Goal: Find specific page/section: Find specific page/section

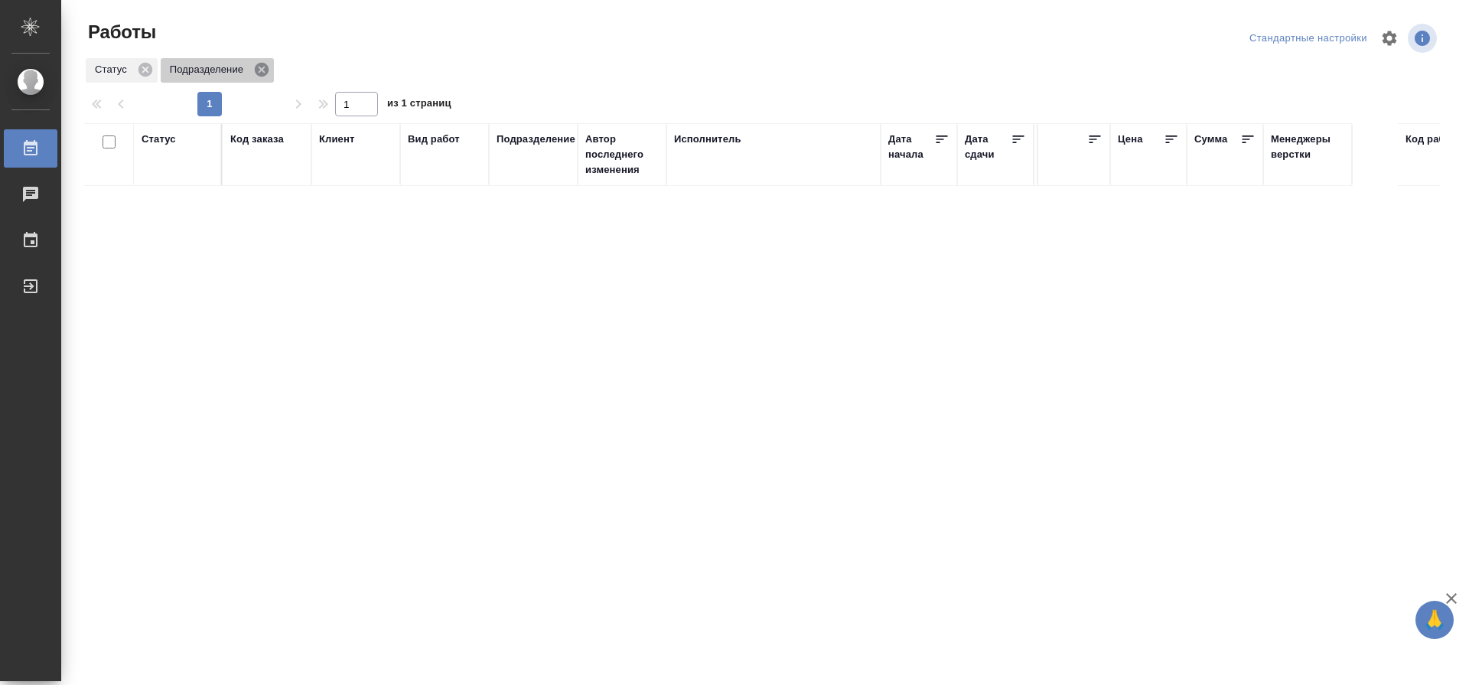
click at [259, 70] on icon at bounding box center [262, 70] width 14 height 14
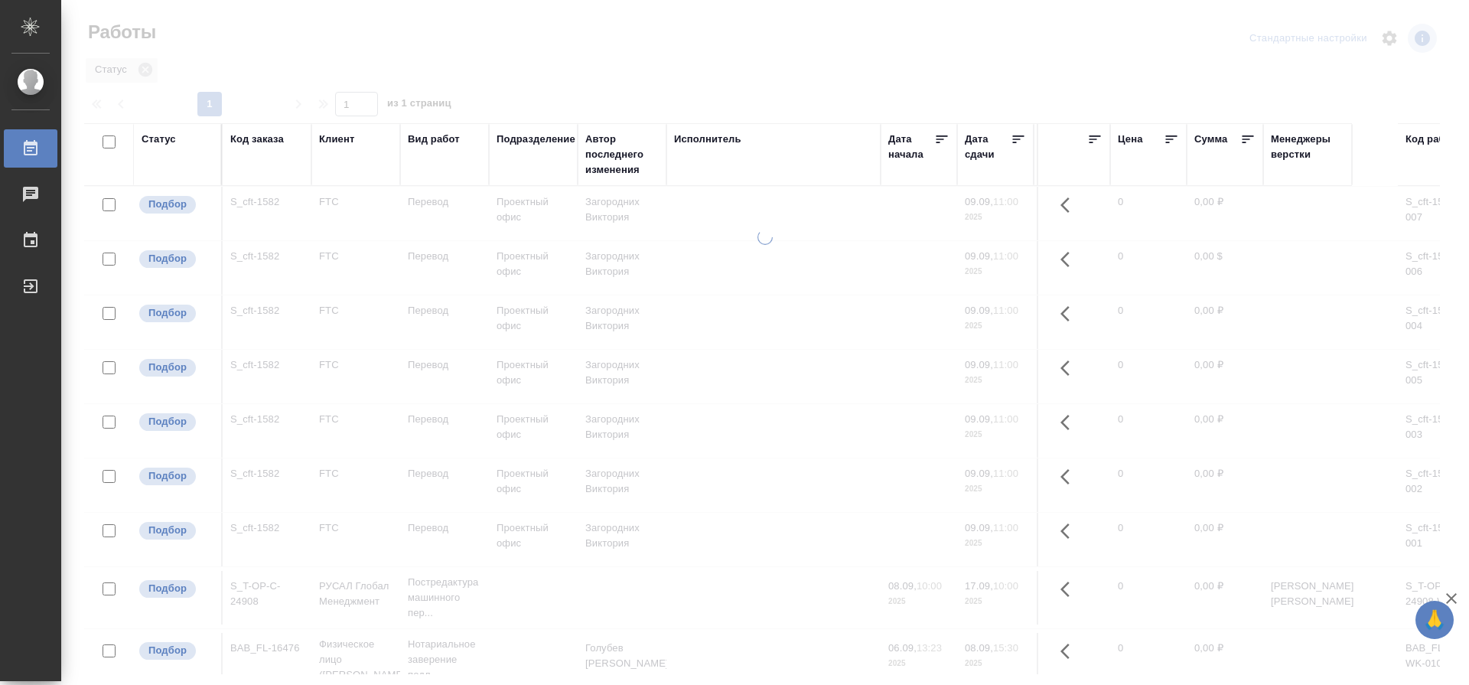
click at [714, 137] on div "Исполнитель" at bounding box center [707, 139] width 67 height 15
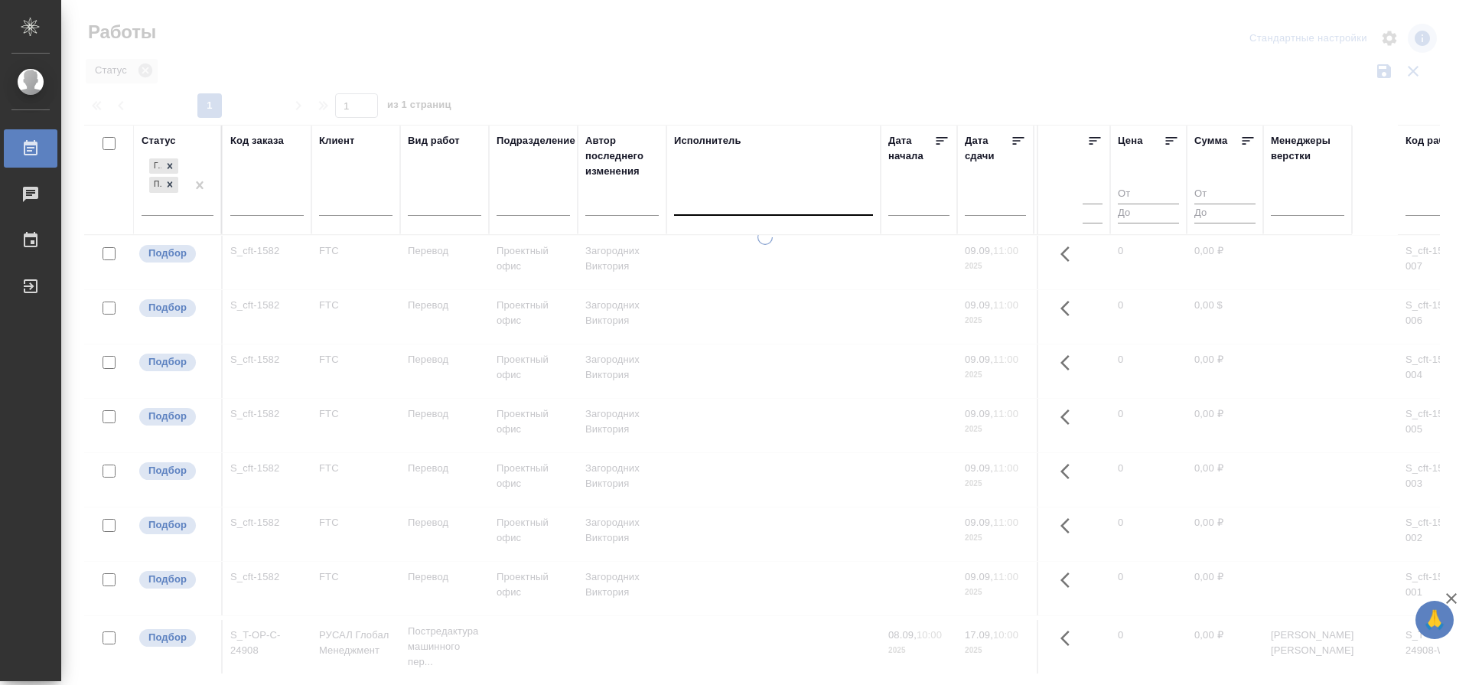
click at [815, 200] on div at bounding box center [773, 200] width 199 height 22
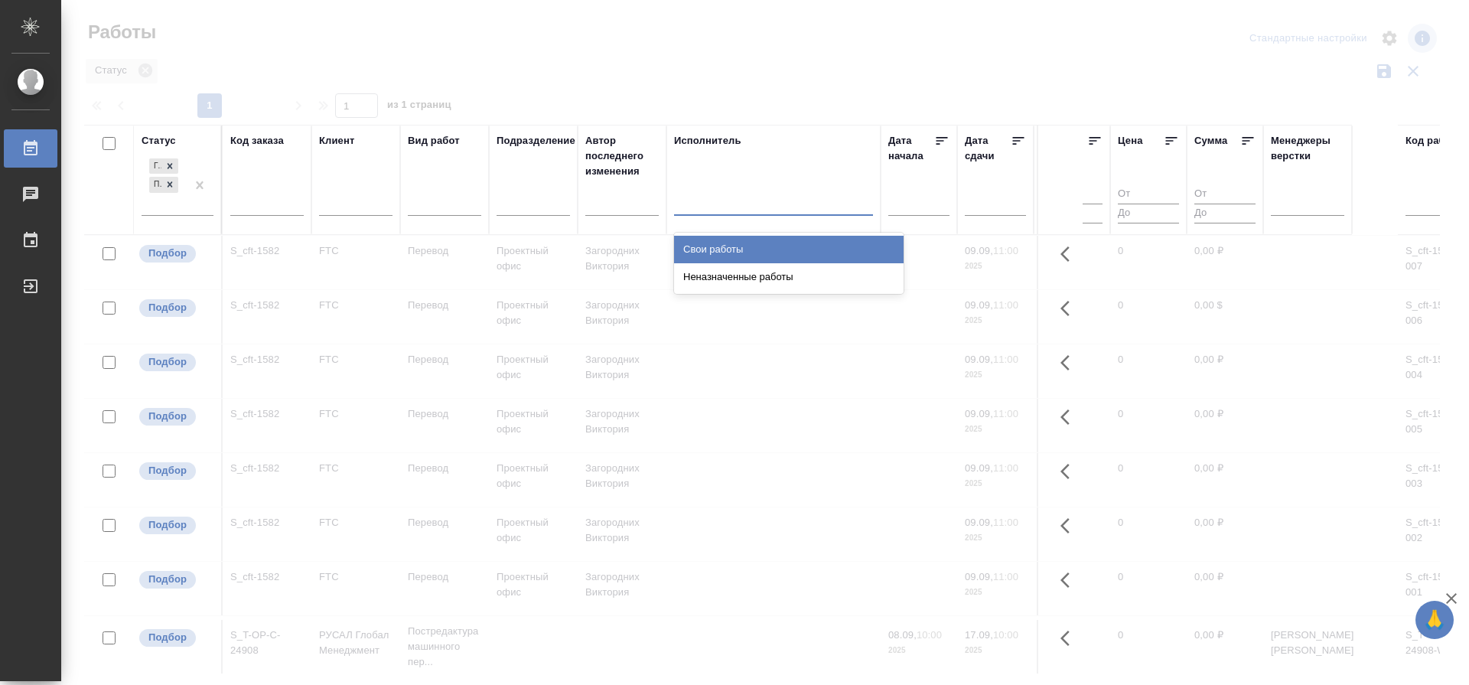
click at [712, 240] on div "Свои работы" at bounding box center [789, 250] width 230 height 28
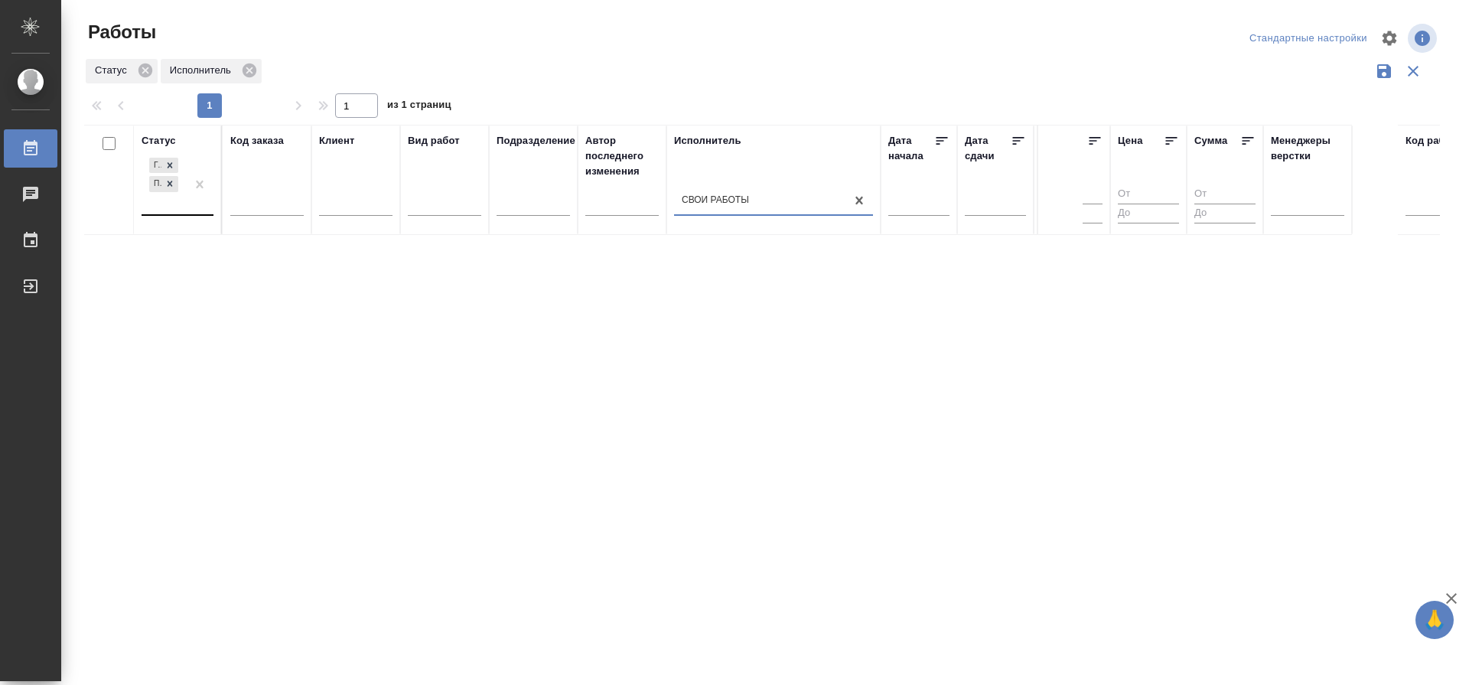
click at [168, 208] on div "Готов к работе Подбор" at bounding box center [164, 185] width 44 height 60
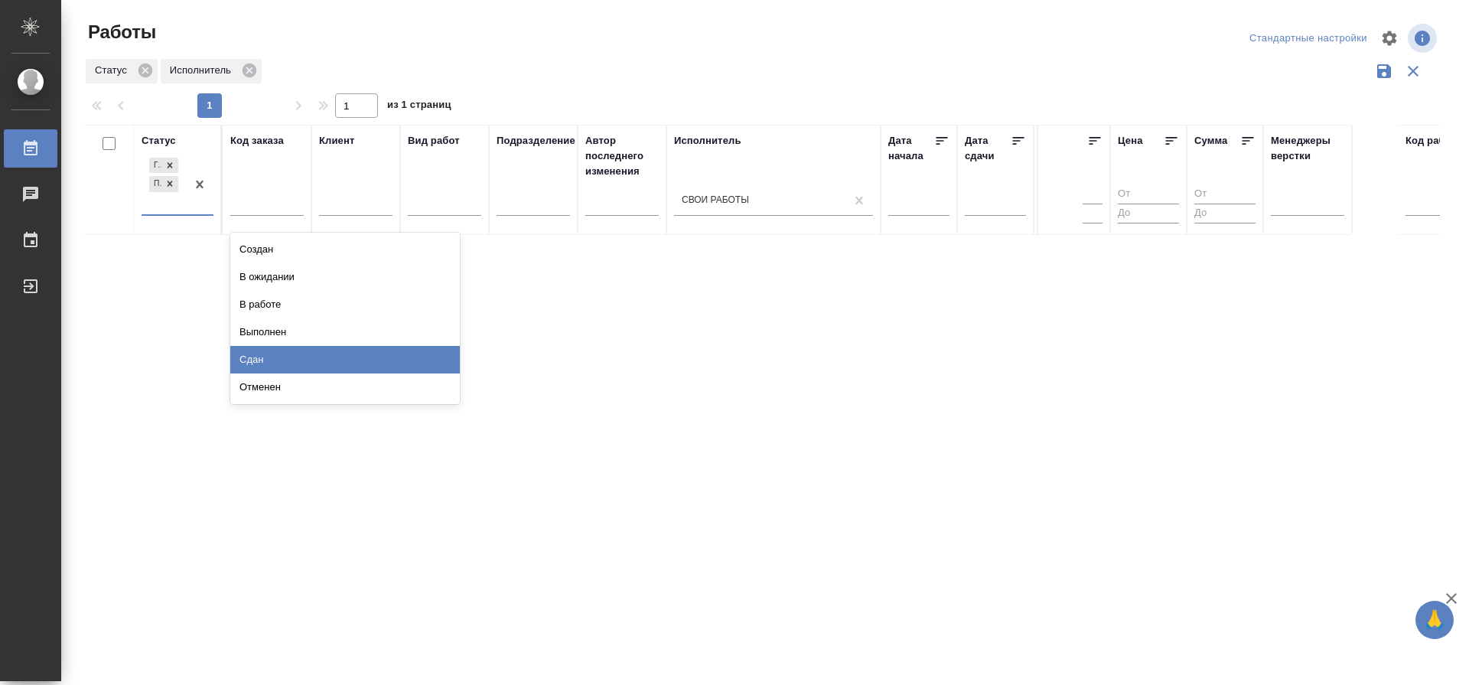
click at [432, 360] on div "Сдан" at bounding box center [345, 360] width 230 height 28
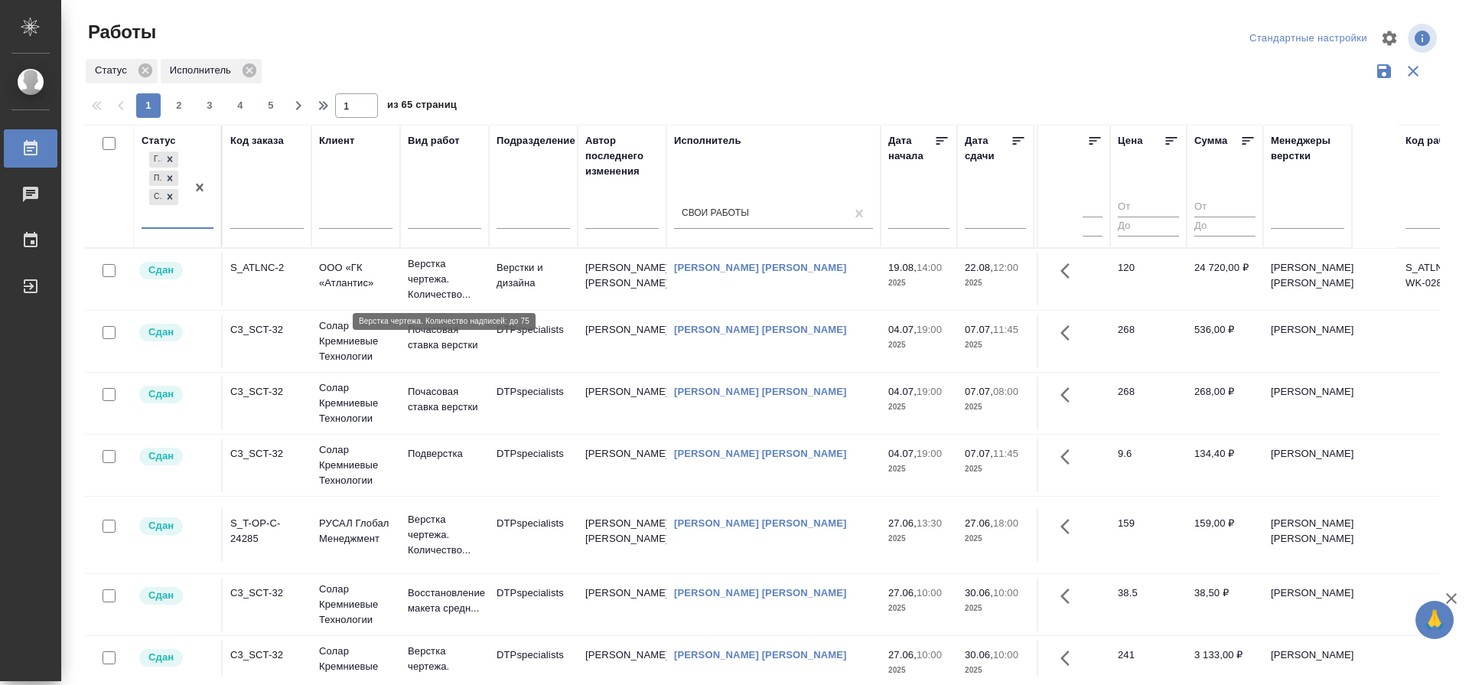
click at [438, 265] on p "Верстка чертежа. Количество..." at bounding box center [444, 279] width 73 height 46
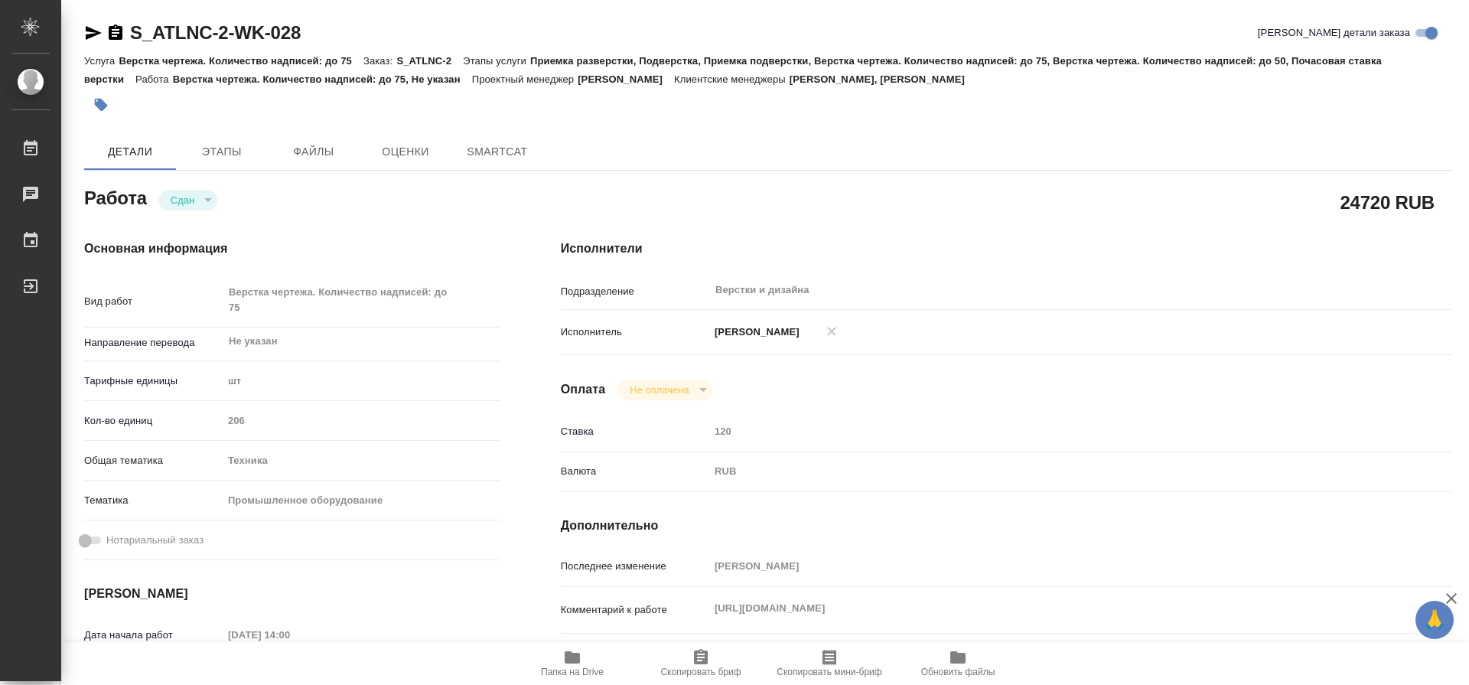
type textarea "x"
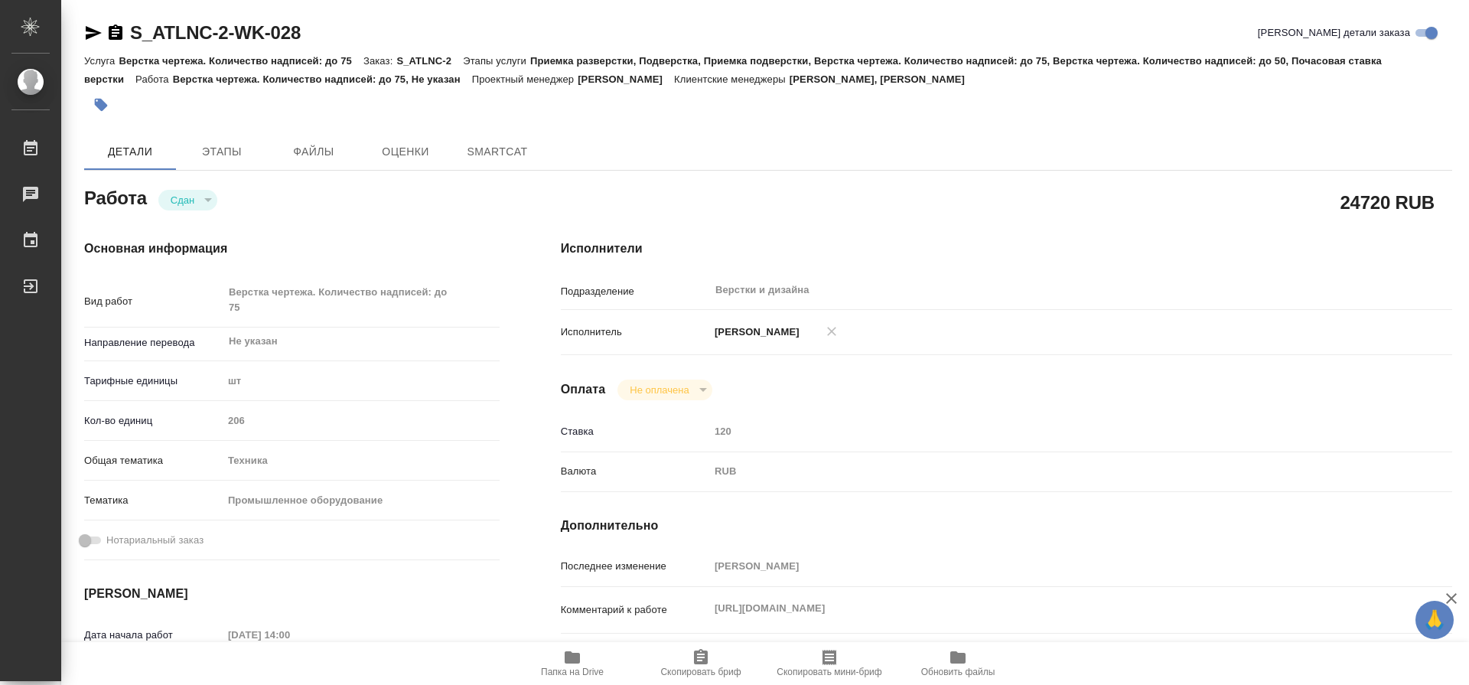
type textarea "x"
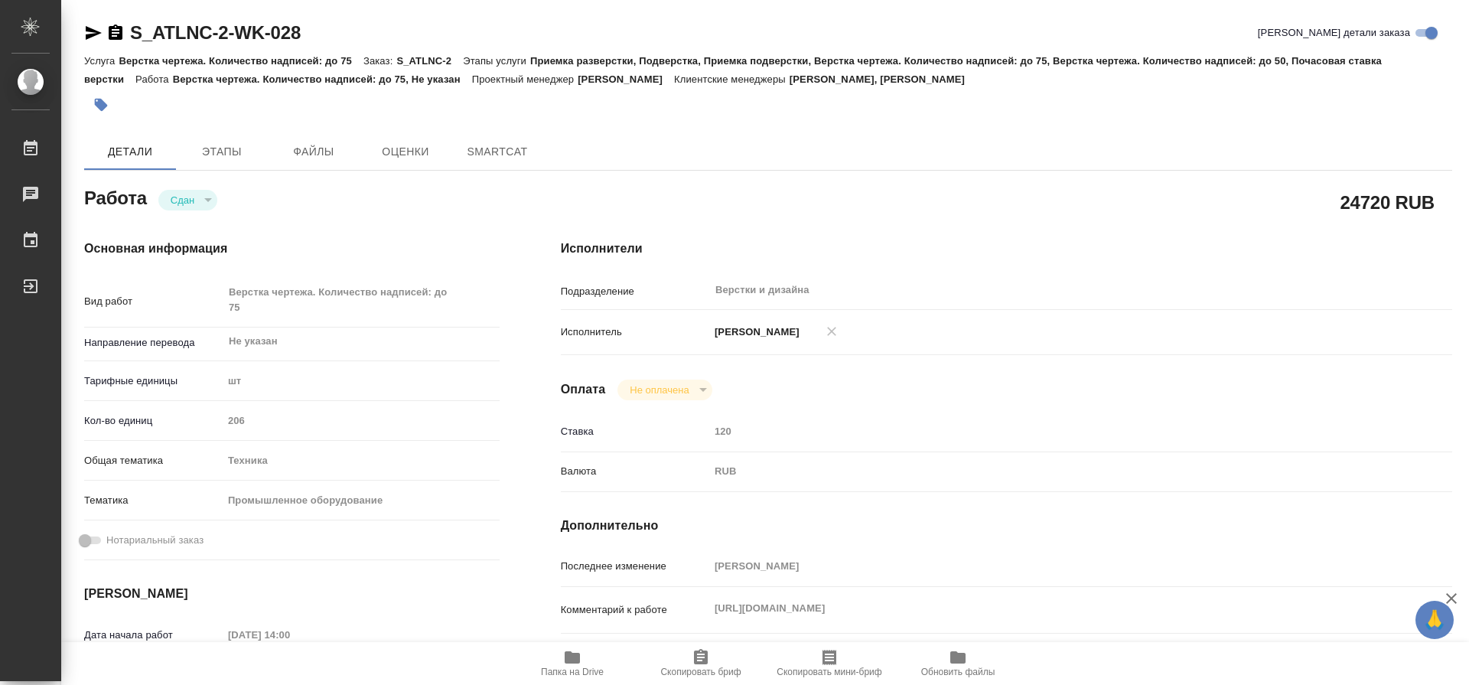
type textarea "x"
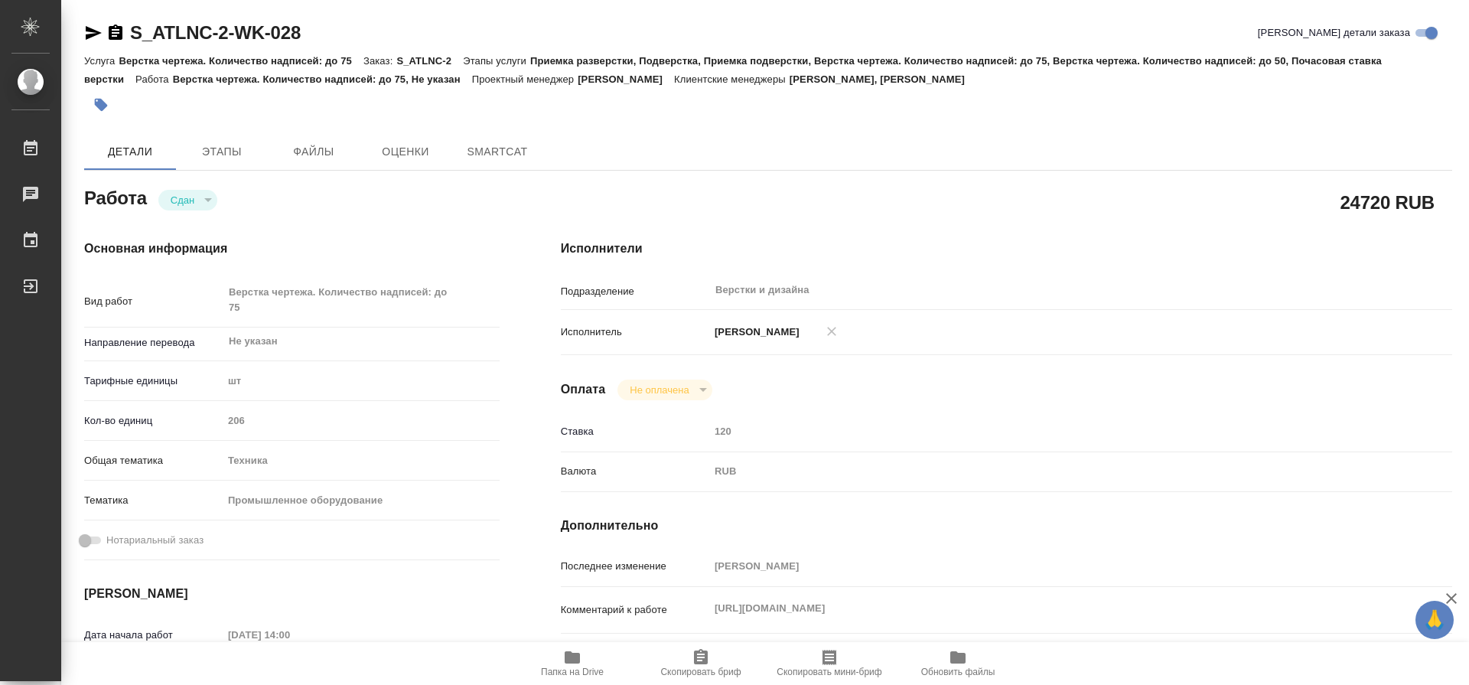
type textarea "x"
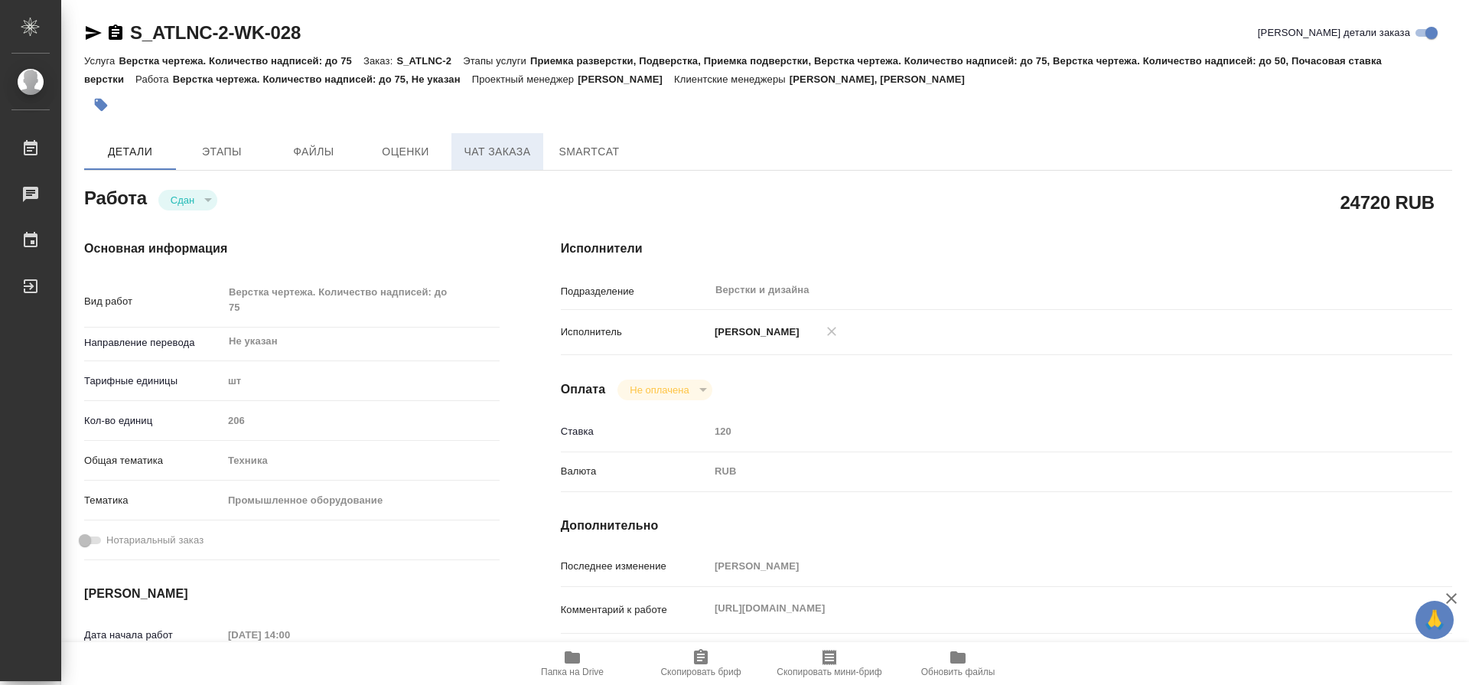
type textarea "x"
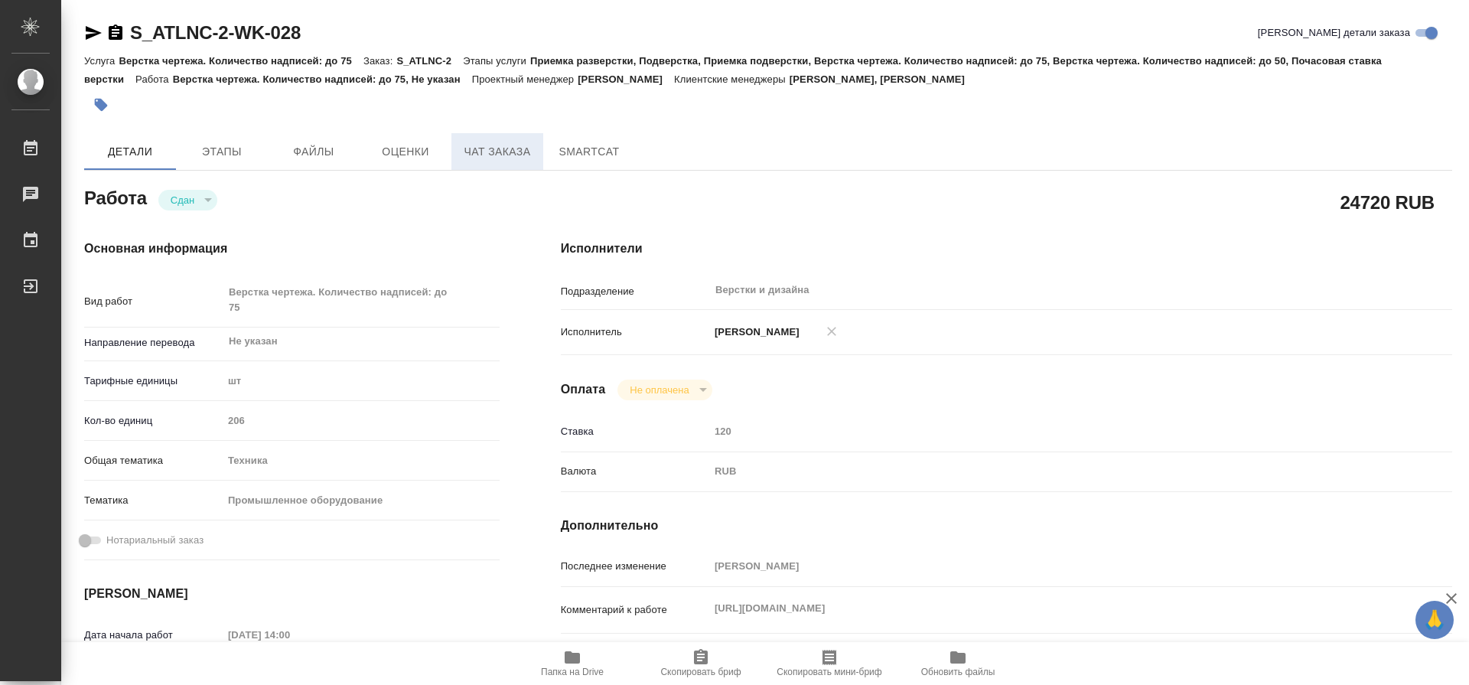
click at [506, 154] on span "Чат заказа" at bounding box center [497, 151] width 73 height 19
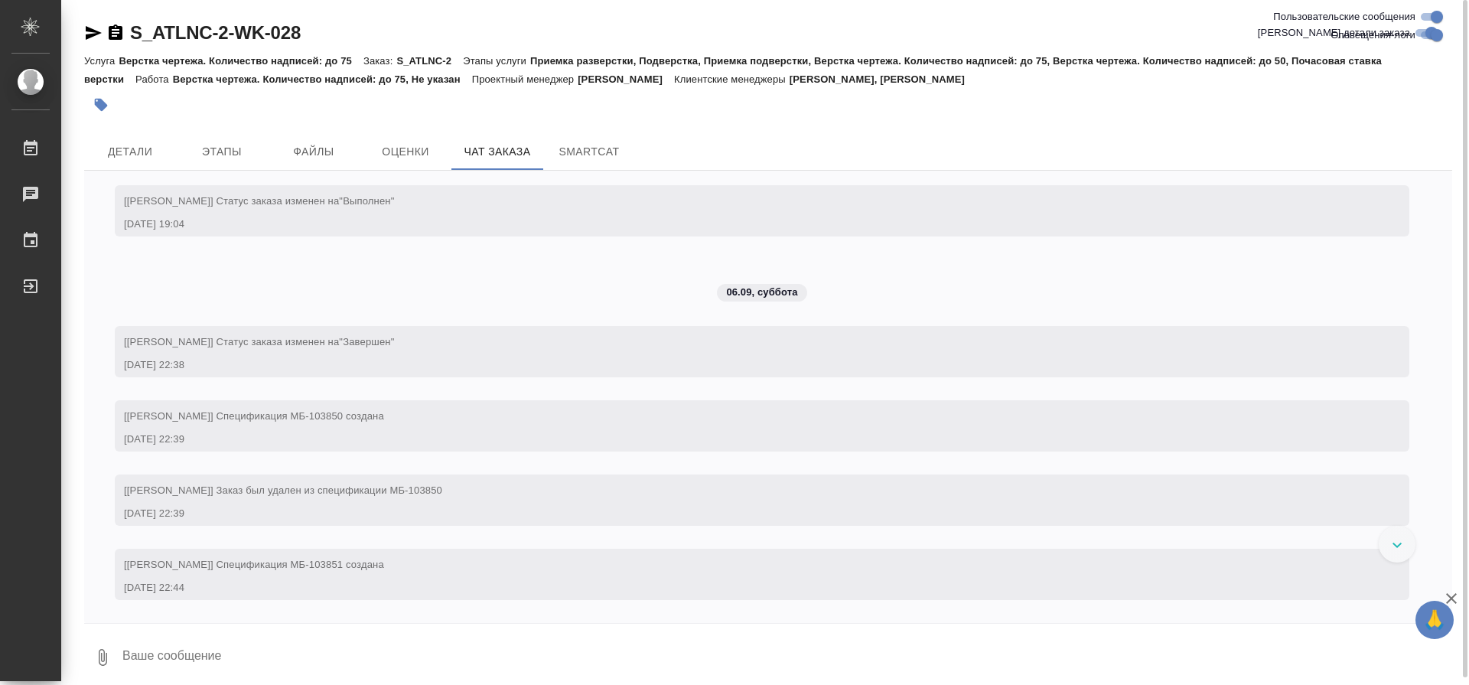
scroll to position [34954, 0]
click at [383, 58] on link "[URL][DOMAIN_NAME]" at bounding box center [327, 52] width 111 height 11
